Goal: Information Seeking & Learning: Learn about a topic

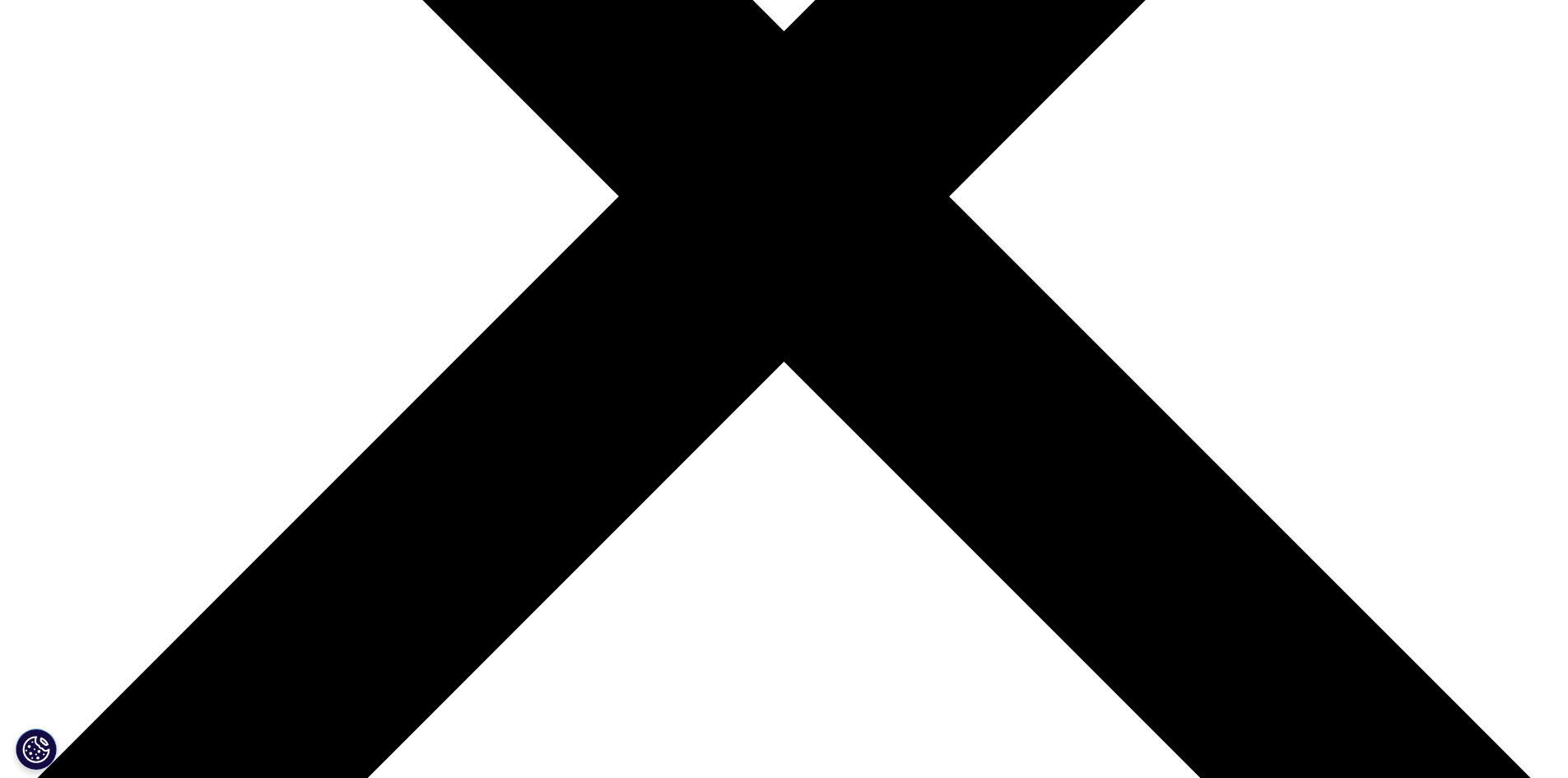
scroll to position [577, 0]
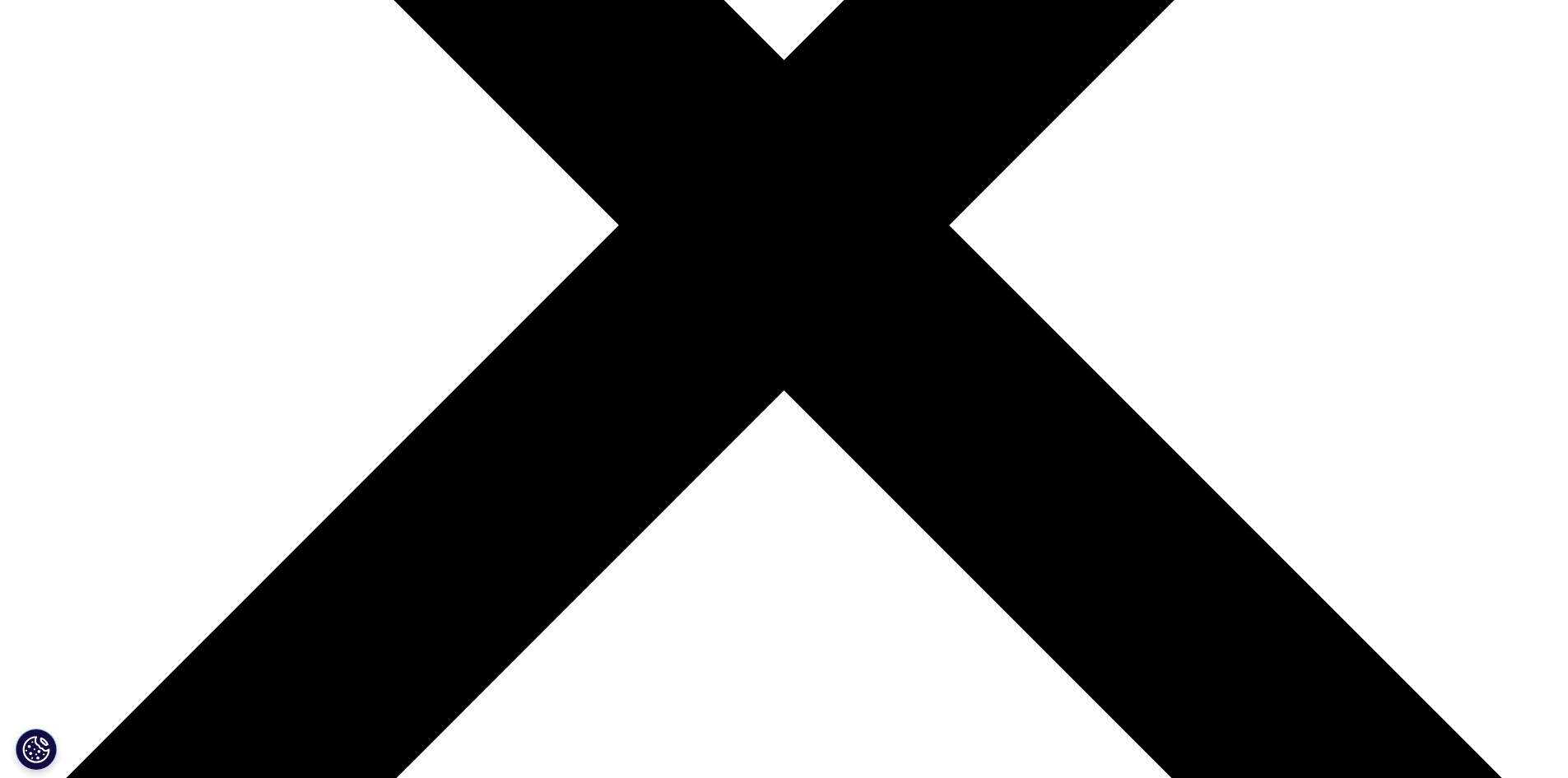
drag, startPoint x: 1130, startPoint y: 156, endPoint x: 468, endPoint y: 171, distance: 662.2
copy p "products effectively through the right channels."
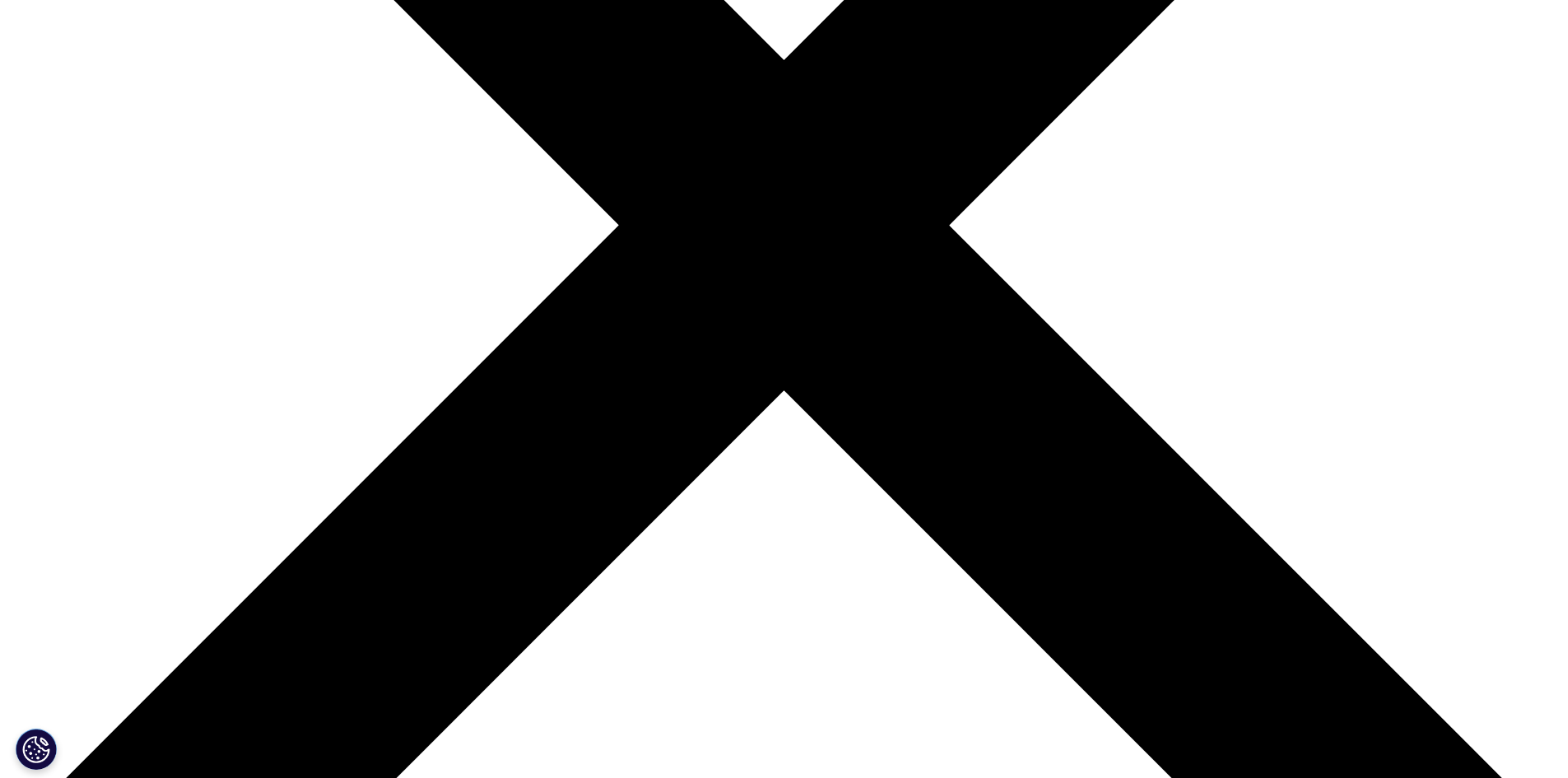
copy p "pharmaceutical"
drag, startPoint x: 978, startPoint y: 153, endPoint x: 1128, endPoint y: 145, distance: 150.2
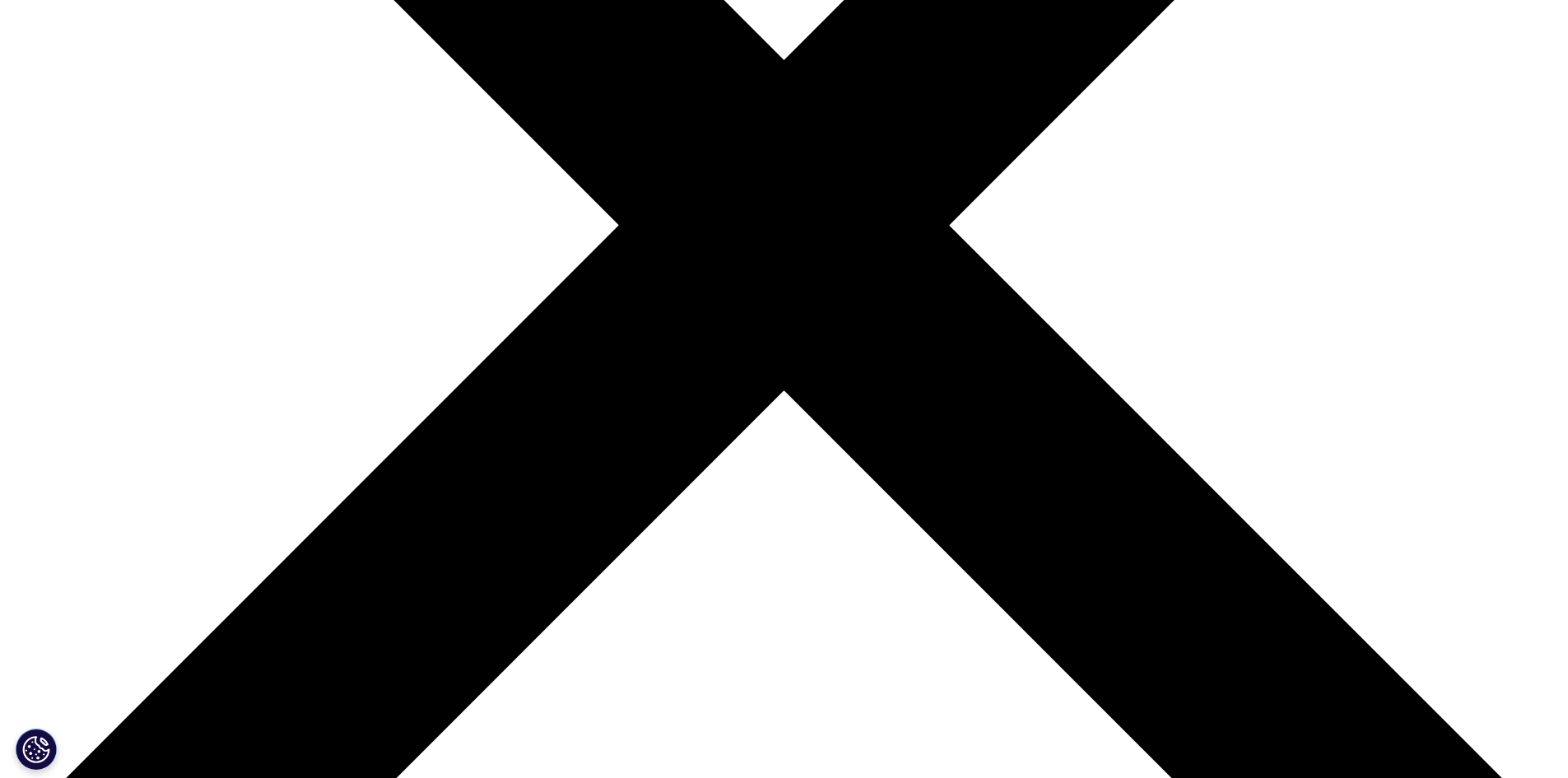
copy p "companies position their"
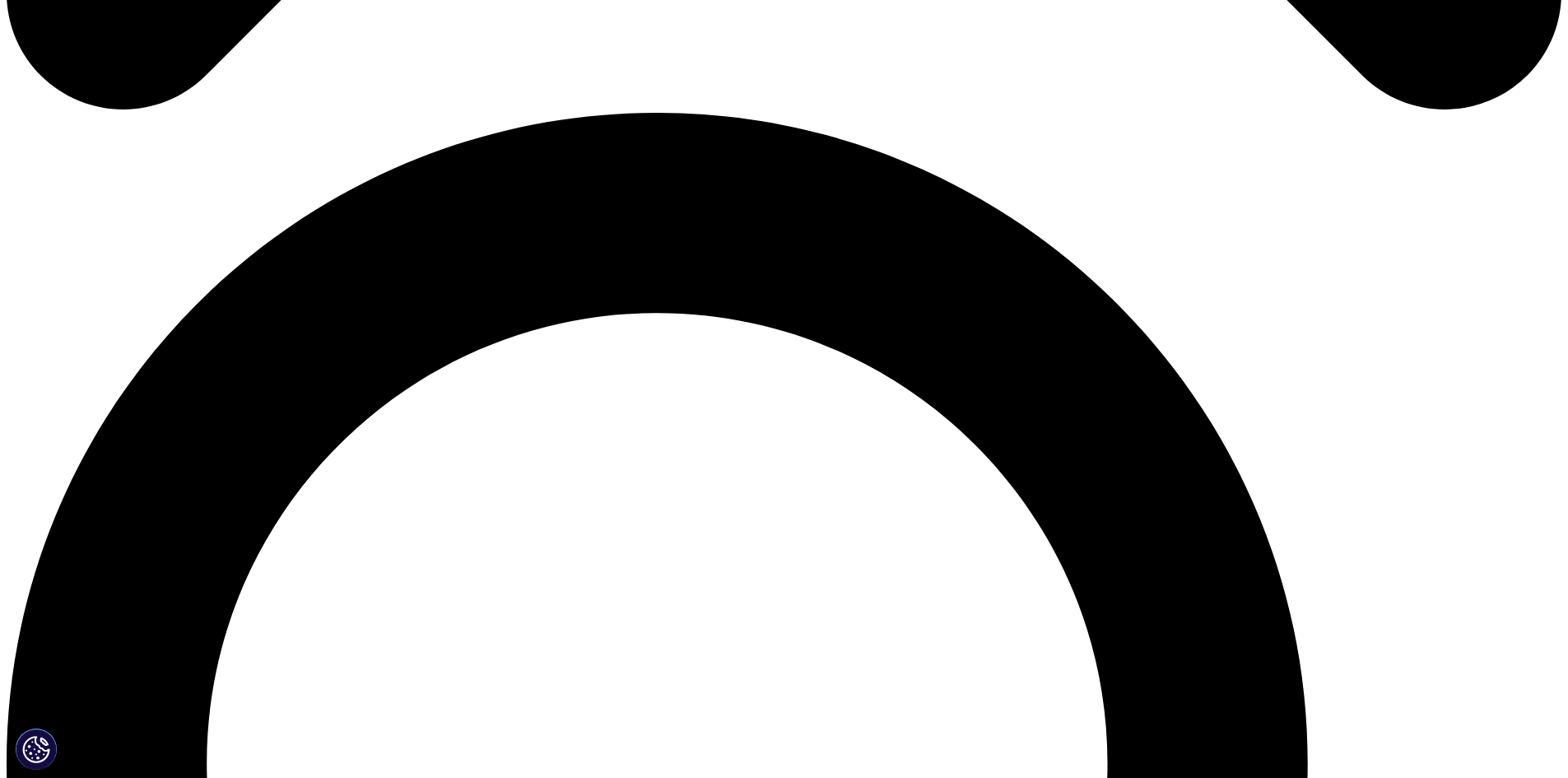
scroll to position [1317, 0]
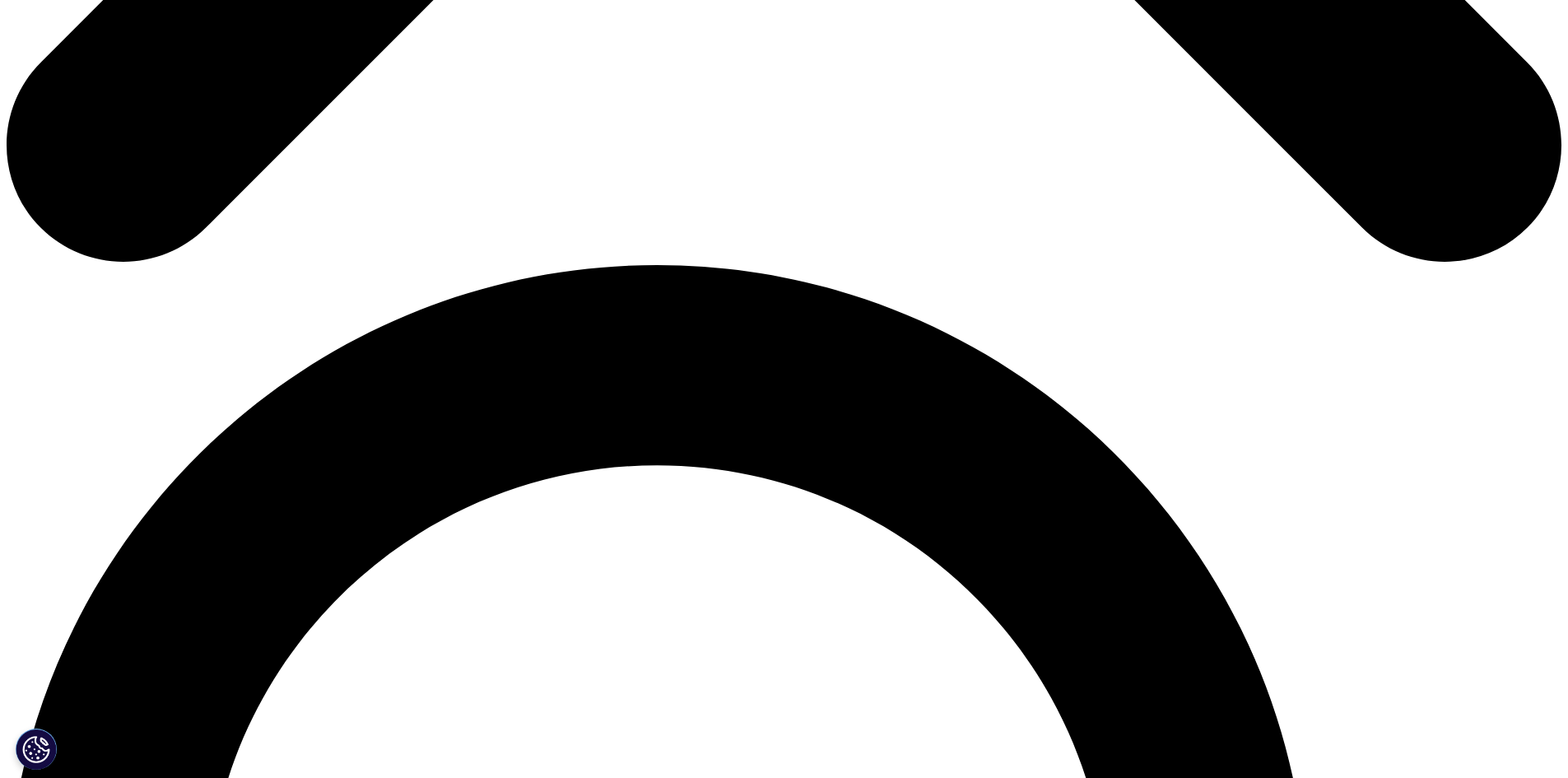
drag, startPoint x: 301, startPoint y: 342, endPoint x: 1010, endPoint y: 361, distance: 709.3
copy p "As countries across the world continue to deal with the aftermath of the pandem…"
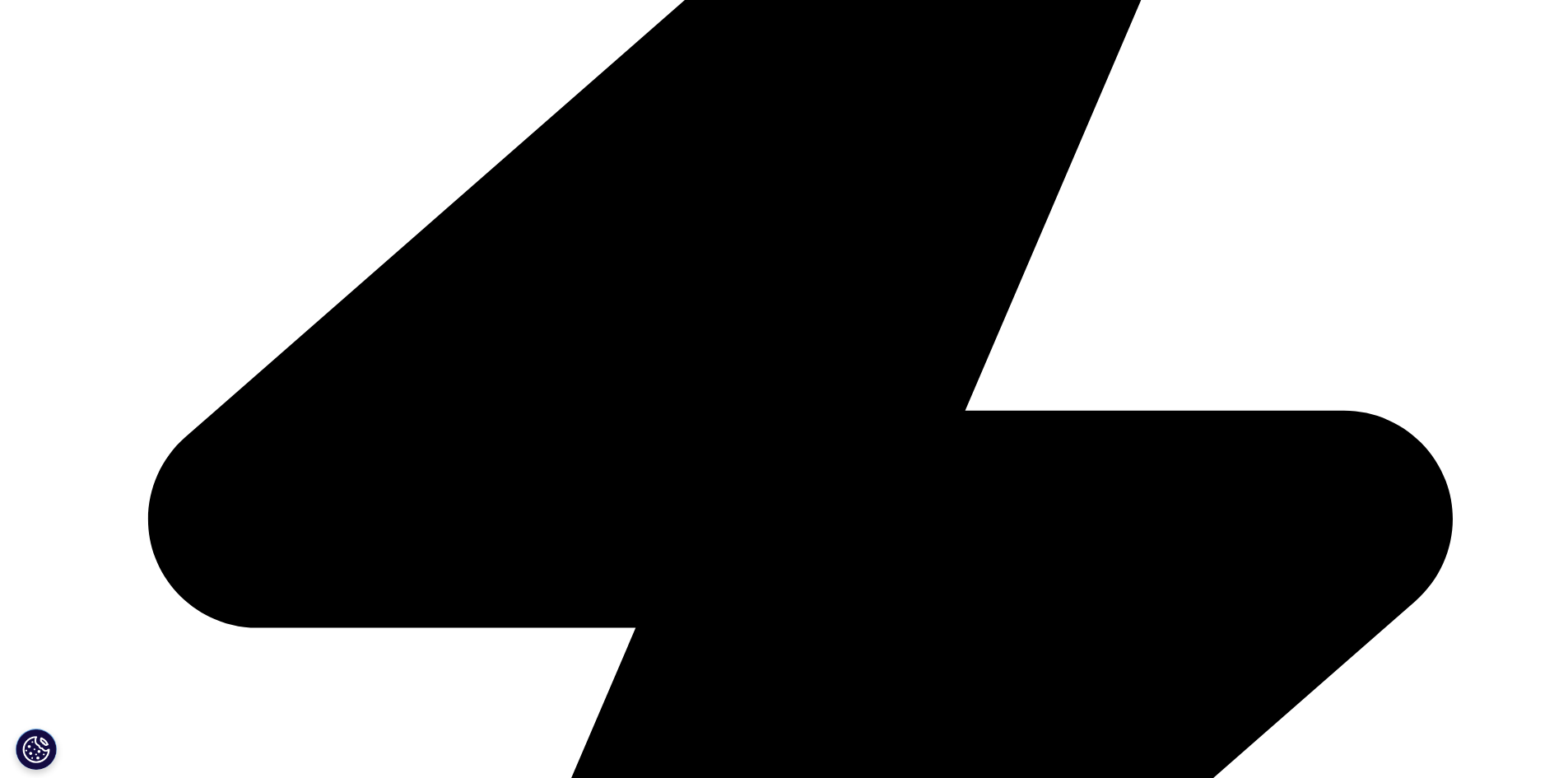
scroll to position [5352, 0]
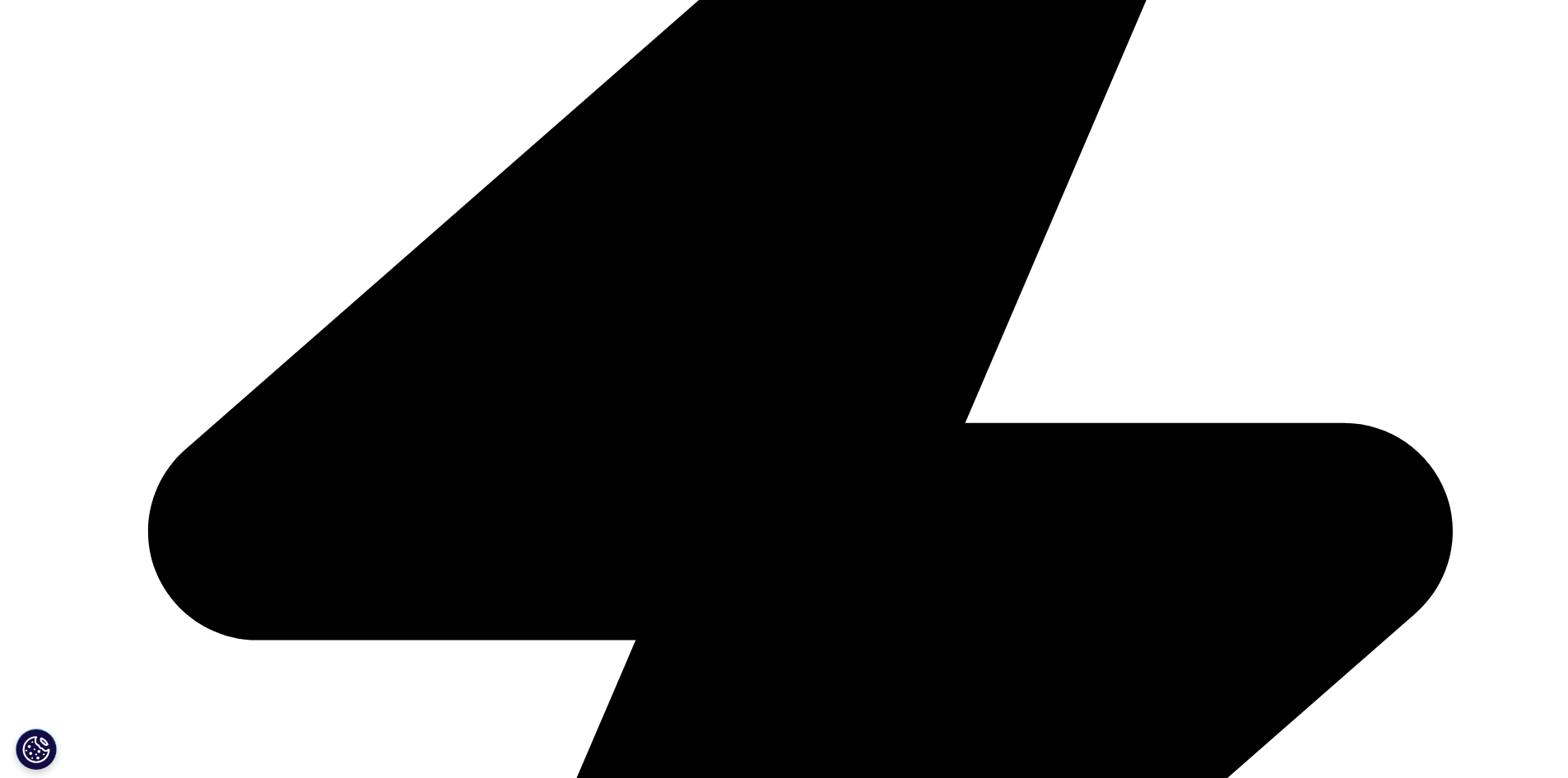
drag, startPoint x: 465, startPoint y: 207, endPoint x: 873, endPoint y: 258, distance: 411.2
copy p "powerful Automated MMM tool designed to optimize promotional strategies and enh…"
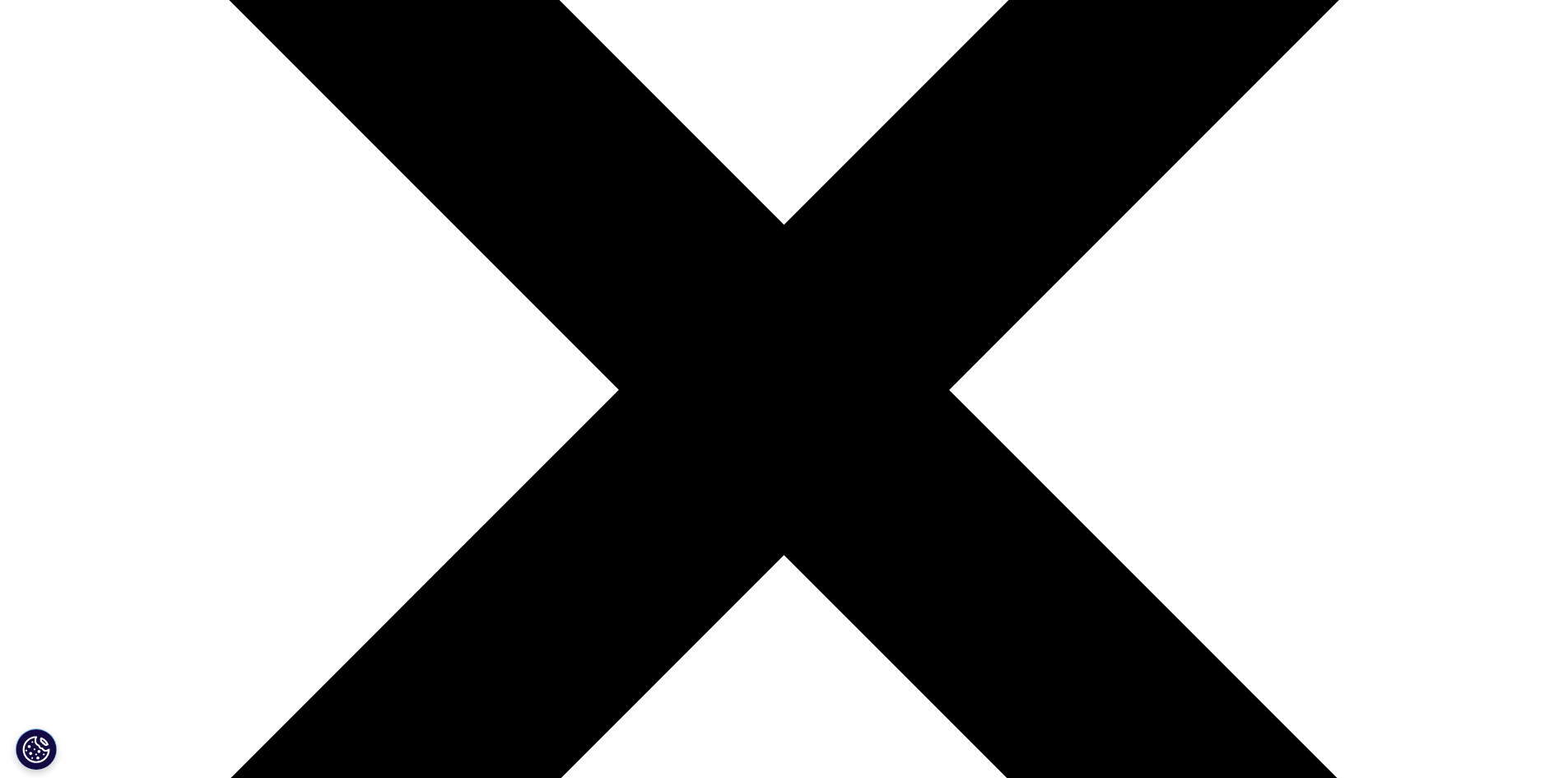
scroll to position [0, 0]
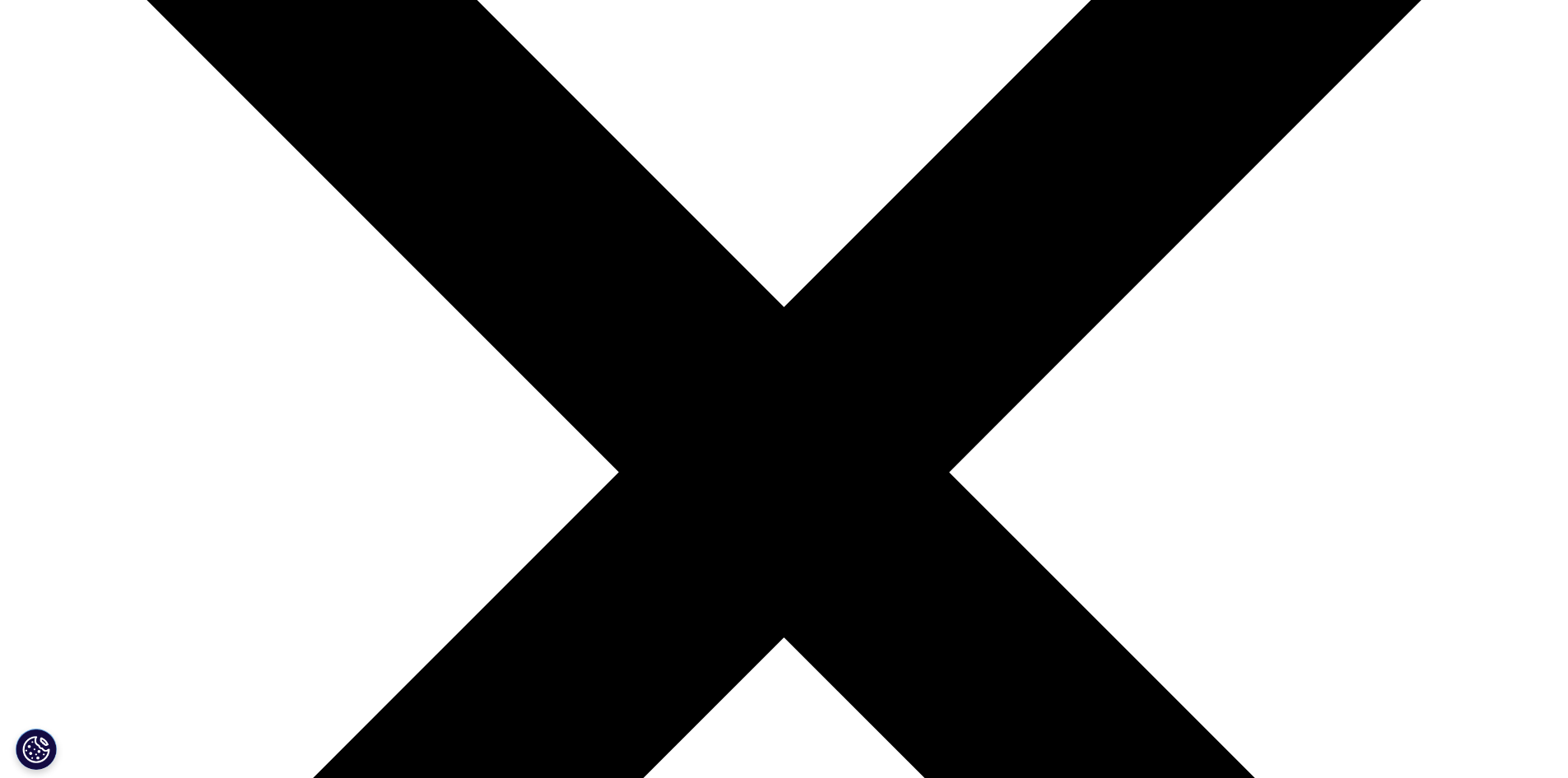
scroll to position [577, 0]
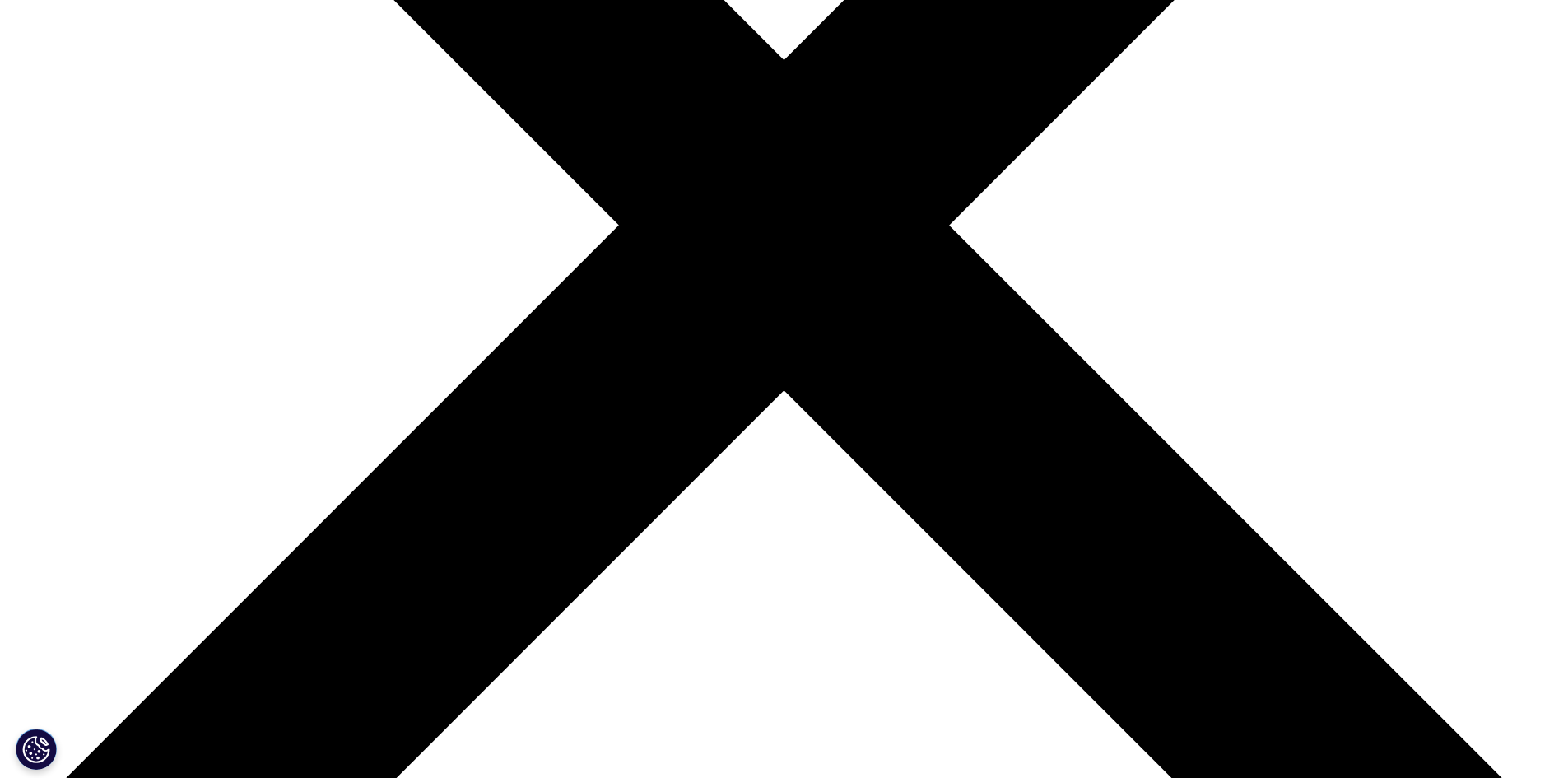
drag, startPoint x: 462, startPoint y: 174, endPoint x: 536, endPoint y: 181, distance: 74.3
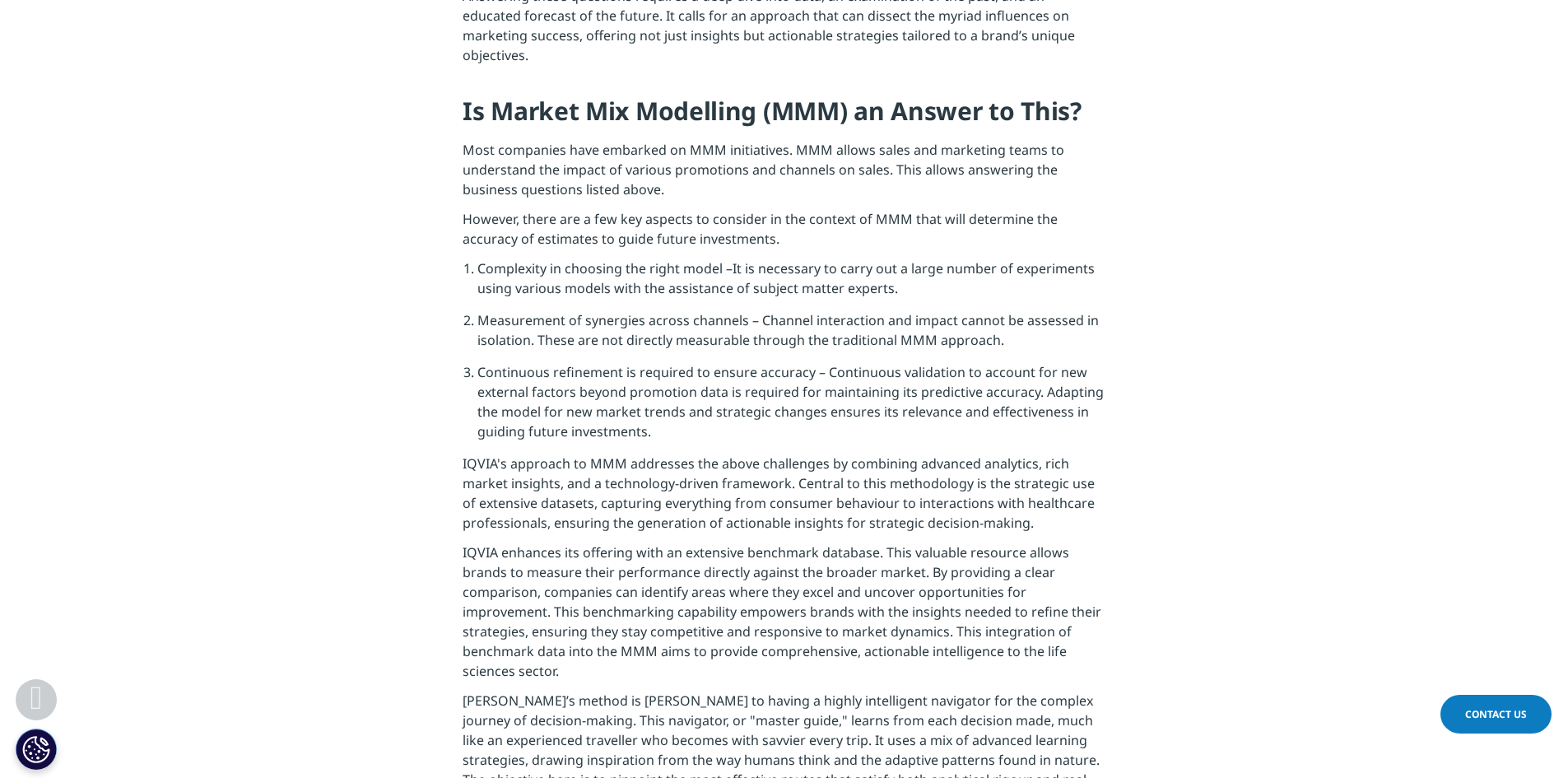
scroll to position [1647, 0]
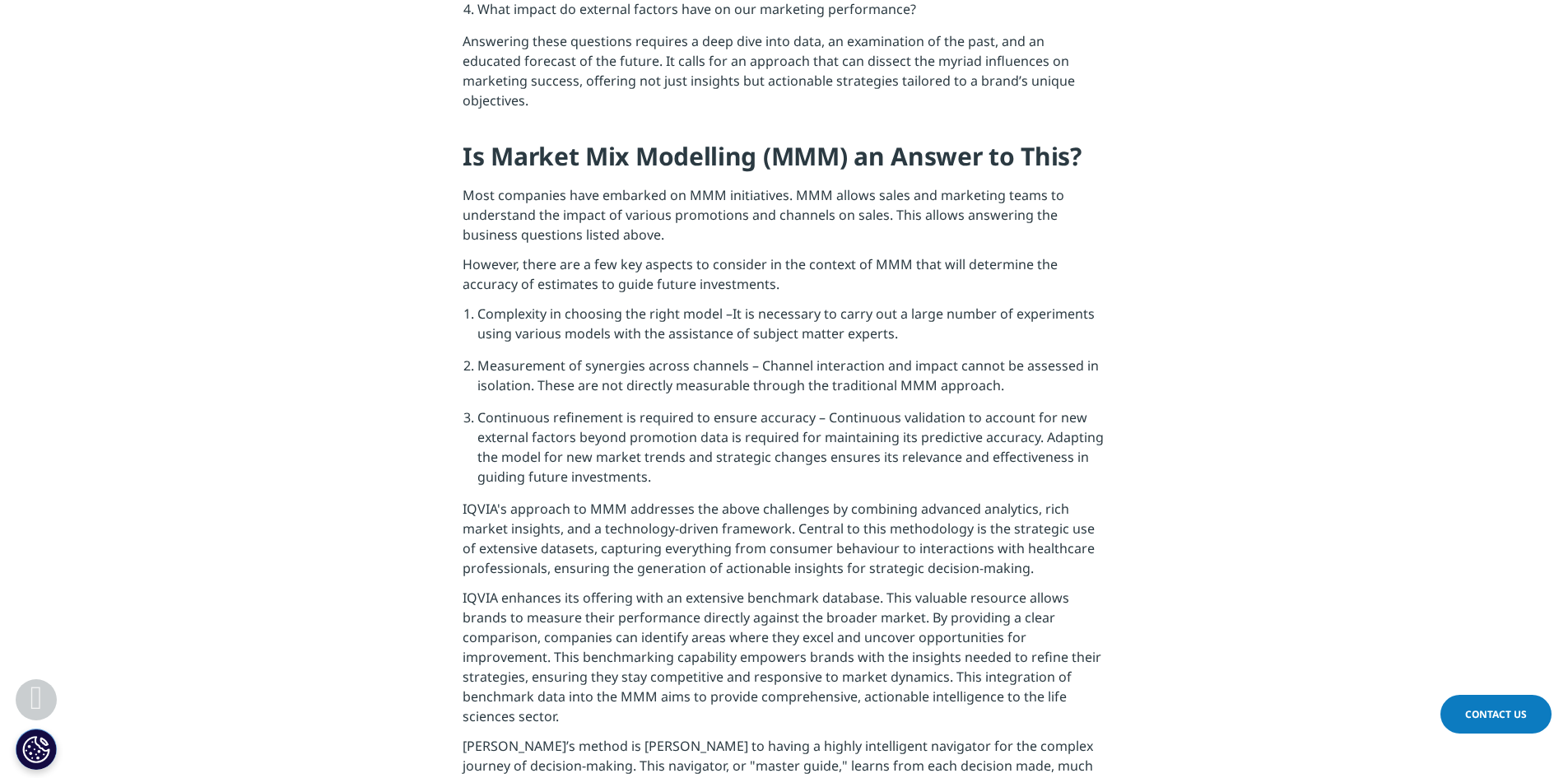
drag, startPoint x: 464, startPoint y: 233, endPoint x: 527, endPoint y: 226, distance: 63.4
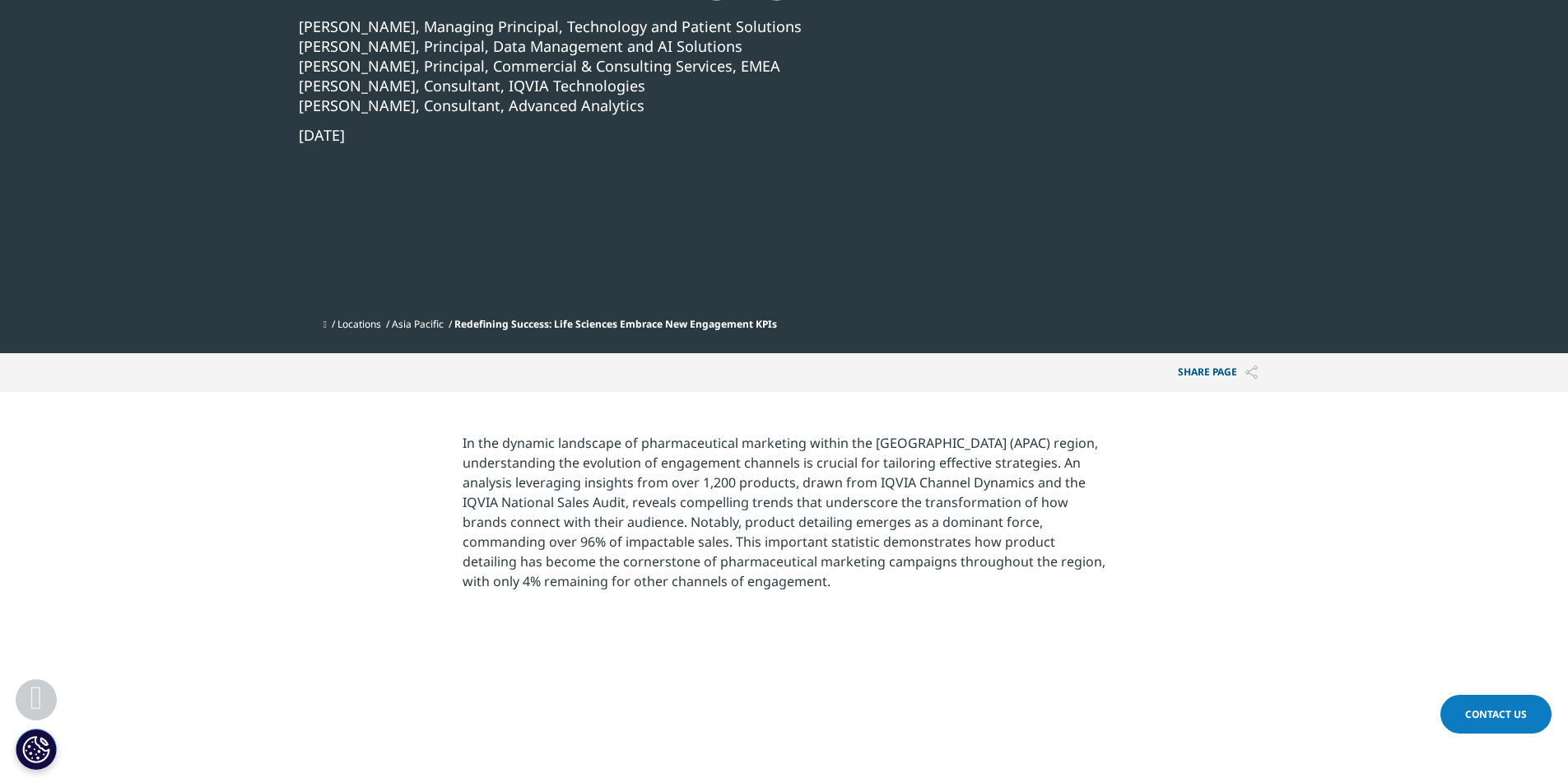
scroll to position [329, 0]
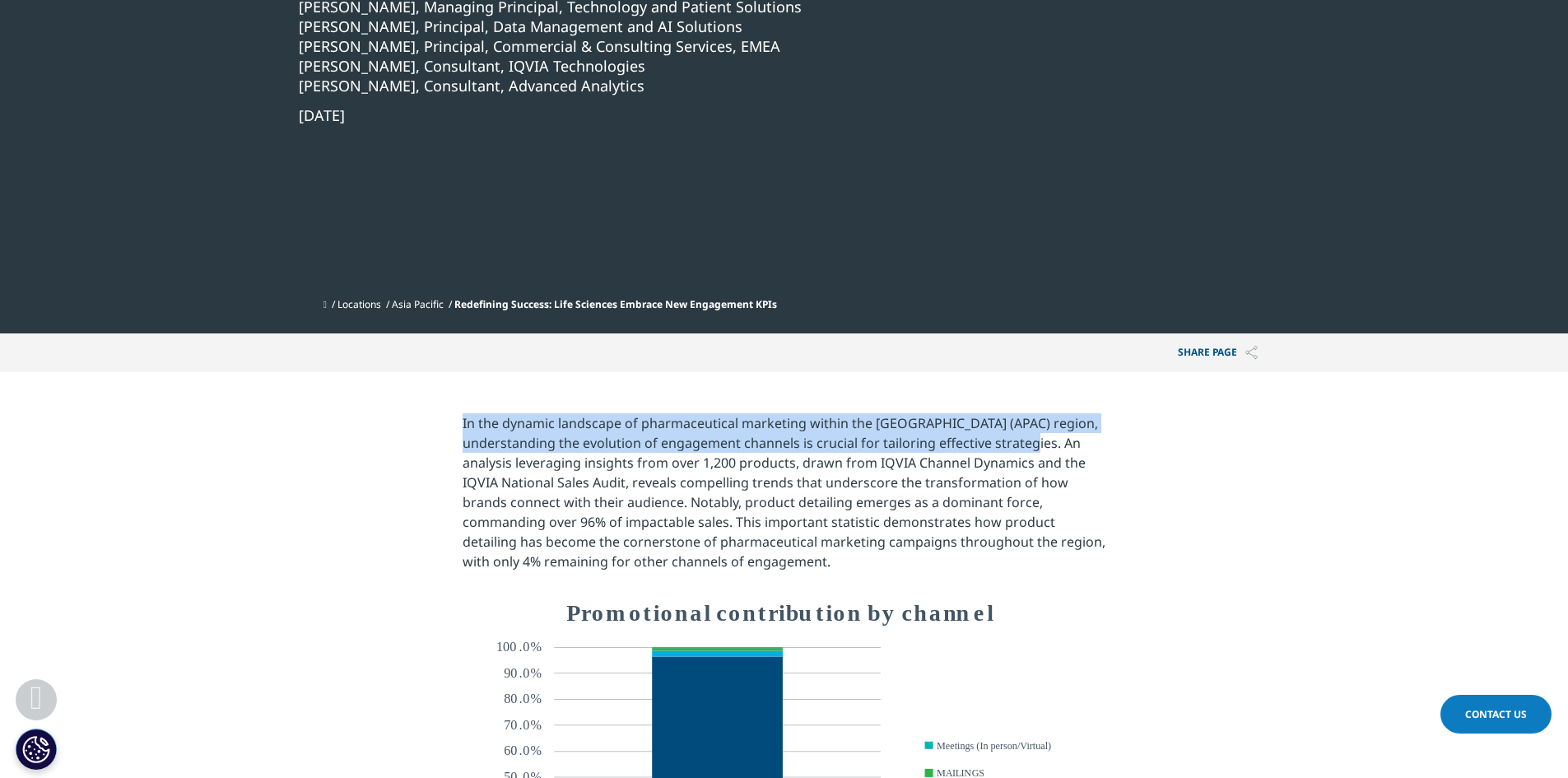
drag, startPoint x: 464, startPoint y: 419, endPoint x: 1057, endPoint y: 442, distance: 593.4
click at [1057, 442] on p "In the dynamic landscape of pharmaceutical marketing within the [GEOGRAPHIC_DAT…" at bounding box center [784, 507] width 643 height 188
copy p "In the dynamic landscape of pharmaceutical marketing within the [GEOGRAPHIC_DAT…"
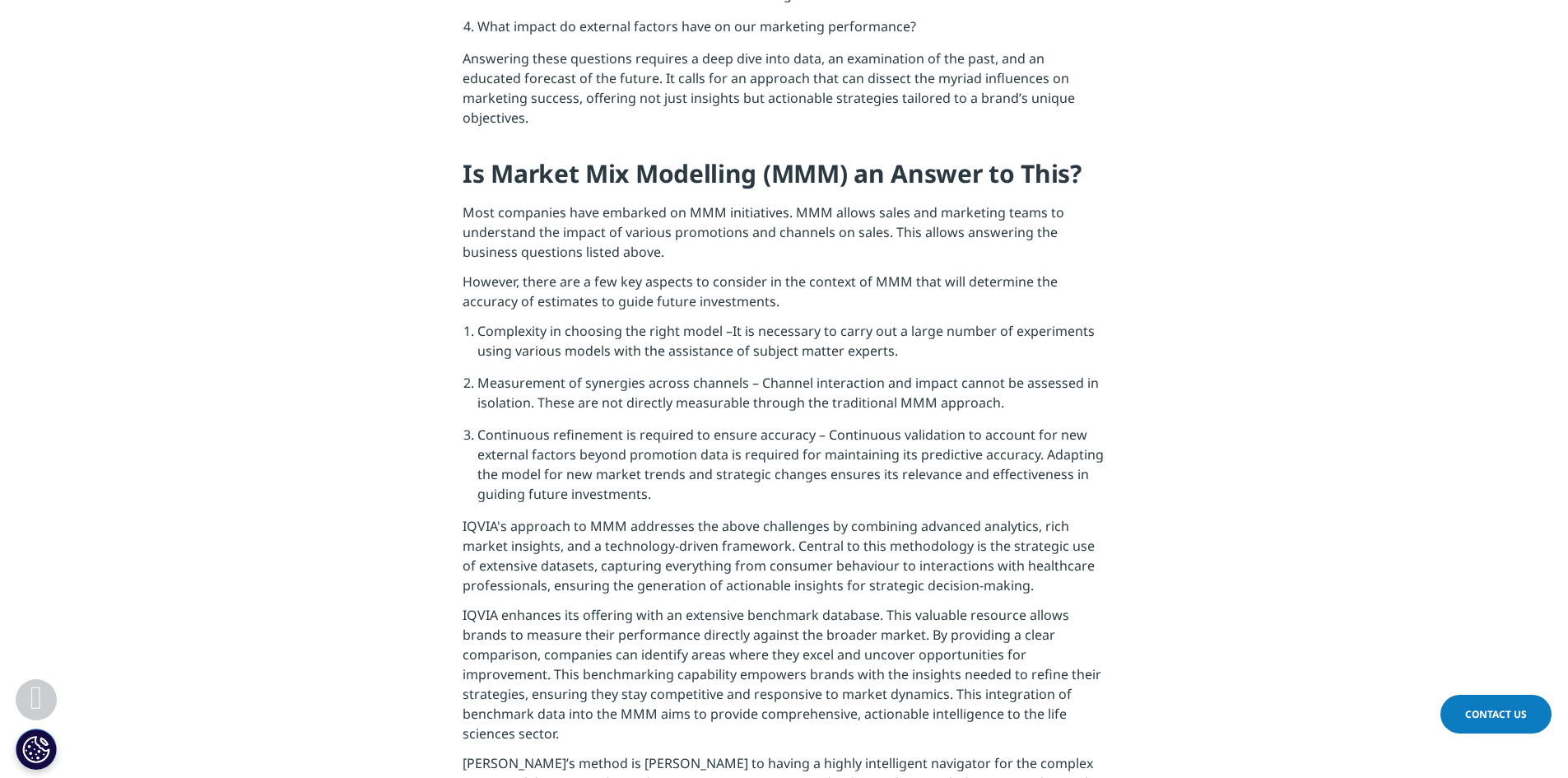
scroll to position [2140, 0]
